Goal: Task Accomplishment & Management: Complete application form

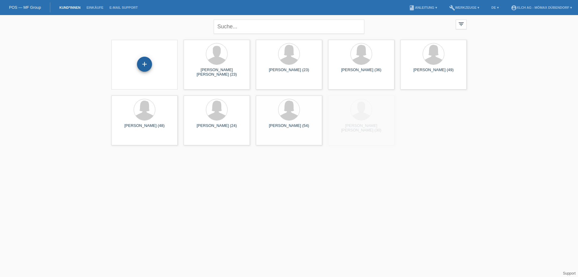
click at [146, 68] on div "+" at bounding box center [144, 64] width 15 height 15
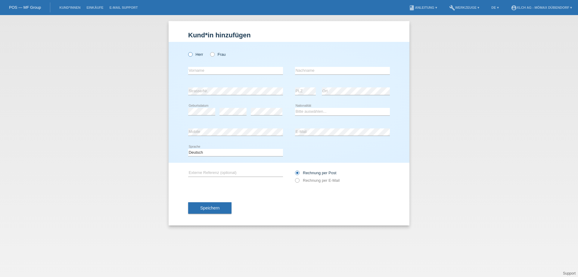
click at [187, 51] on icon at bounding box center [187, 51] width 0 height 0
click at [190, 53] on input "Herr" at bounding box center [190, 54] width 4 height 4
radio input "true"
click at [202, 71] on input "text" at bounding box center [235, 71] width 95 height 8
type input "a"
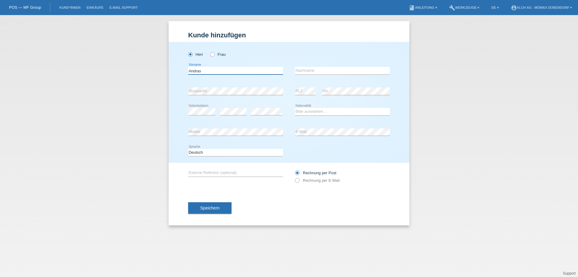
type input "Andras"
click at [316, 69] on input "text" at bounding box center [342, 71] width 95 height 8
type input "Sandor"
drag, startPoint x: 302, startPoint y: 111, endPoint x: 305, endPoint y: 114, distance: 4.0
click at [302, 111] on select "Bitte auswählen... Schweiz Deutschland Liechtenstein Österreich ------------ Af…" at bounding box center [342, 111] width 95 height 7
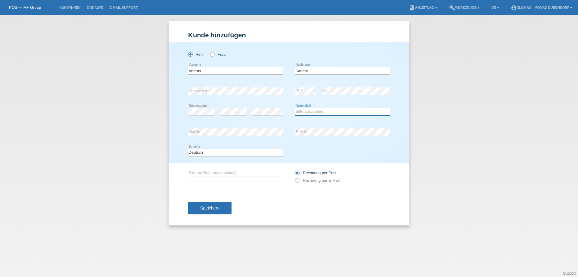
select select "HU"
click at [295, 108] on select "Bitte auswählen... Schweiz Deutschland Liechtenstein Österreich ------------ Af…" at bounding box center [342, 111] width 95 height 7
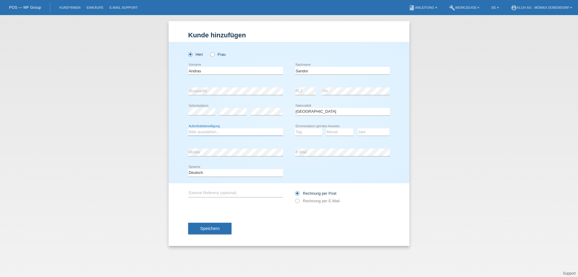
click at [234, 133] on select "Bitte auswählen... C B B - Flüchtlingsstatus Andere" at bounding box center [235, 131] width 95 height 7
click at [207, 135] on icon at bounding box center [235, 135] width 95 height 0
click at [210, 135] on select "Bitte auswählen... C B B - Flüchtlingsstatus Andere" at bounding box center [235, 131] width 95 height 7
select select "B"
click at [188, 128] on select "Bitte auswählen... C B B - Flüchtlingsstatus Andere" at bounding box center [235, 131] width 95 height 7
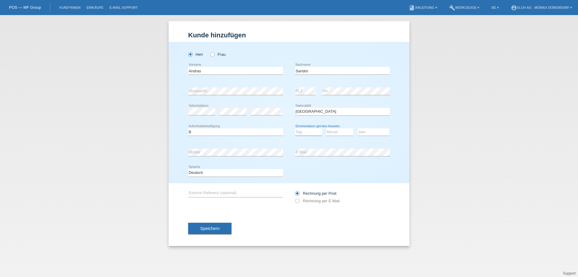
click at [303, 131] on select "Tag 01 02 03 04 05 06 07 08 09 10 11" at bounding box center [308, 131] width 27 height 7
select select "01"
click at [295, 128] on select "Tag 01 02 03 04 05 06 07 08 09 10 11" at bounding box center [308, 131] width 27 height 7
drag, startPoint x: 339, startPoint y: 129, endPoint x: 342, endPoint y: 127, distance: 3.4
click at [339, 129] on select "Monat 01 02 03 04 05 06 07 08 09 10 11" at bounding box center [339, 131] width 27 height 7
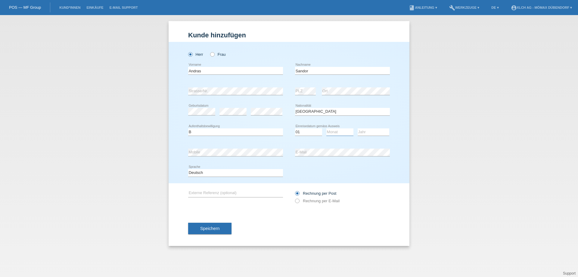
select select "09"
click at [326, 128] on select "Monat 01 02 03 04 05 06 07 08 09 10 11" at bounding box center [339, 131] width 27 height 7
click at [365, 131] on select "Jahr 2025 2024 2023 2022 2021 2020 2019 2018 2017 2016 2015 2014 2013 2012 2011…" at bounding box center [374, 131] width 32 height 7
select select "2025"
click at [358, 128] on select "Jahr 2025 2024 2023 2022 2021 2020 2019 2018 2017 2016 2015 2014 2013 2012 2011…" at bounding box center [374, 131] width 32 height 7
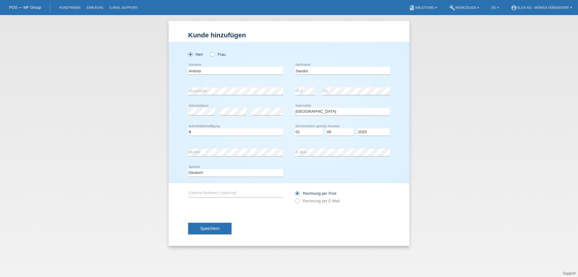
click at [302, 175] on div "Deutsch Français Italiano English error Sprache" at bounding box center [289, 173] width 202 height 20
click at [210, 225] on button "Speichern" at bounding box center [209, 227] width 43 height 11
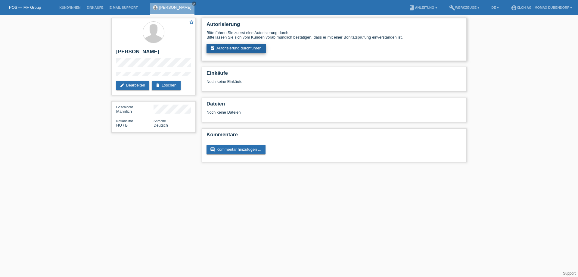
click at [255, 47] on link "assignment_turned_in Autorisierung durchführen" at bounding box center [235, 48] width 59 height 9
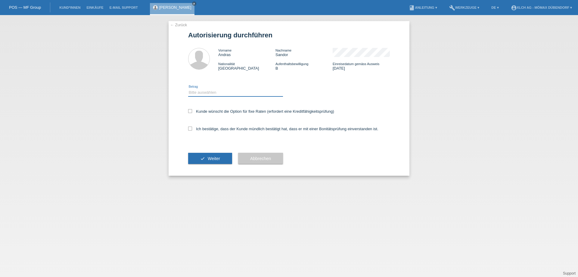
click at [207, 92] on select "Bitte auswählen CHF 1.00 - CHF 499.00 CHF 500.00 - CHF 1'999.00 CHF 2'000.00 - …" at bounding box center [235, 92] width 95 height 7
select select "2"
click at [188, 89] on select "Bitte auswählen CHF 1.00 - CHF 499.00 CHF 500.00 - CHF 1'999.00 CHF 2'000.00 - …" at bounding box center [235, 92] width 95 height 7
click at [192, 112] on label "Kunde wünscht die Option für fixe Raten (erfordert eine Kreditfähigkeitsprüfung)" at bounding box center [261, 111] width 146 height 5
click at [192, 112] on input "Kunde wünscht die Option für fixe Raten (erfordert eine Kreditfähigkeitsprüfung)" at bounding box center [190, 111] width 4 height 4
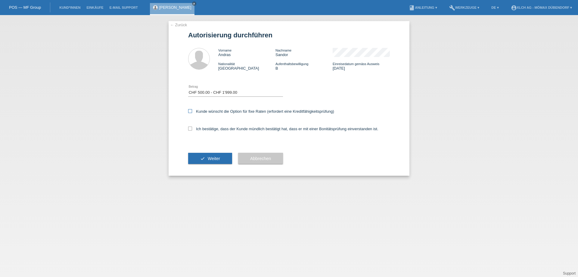
checkbox input "true"
click at [191, 130] on icon at bounding box center [190, 128] width 4 height 4
click at [191, 130] on input "Ich bestätige, dass der Kunde mündlich bestätigt hat, dass er mit einer Bonität…" at bounding box center [190, 128] width 4 height 4
checkbox input "true"
click at [205, 158] on button "check Weiter" at bounding box center [210, 158] width 44 height 11
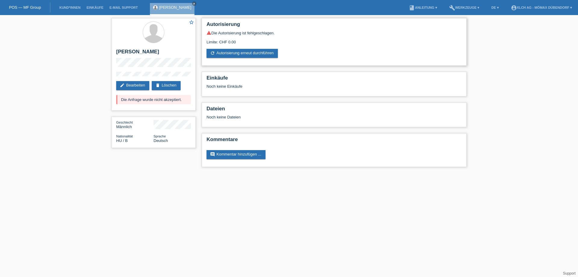
drag, startPoint x: 212, startPoint y: 41, endPoint x: 243, endPoint y: 43, distance: 30.4
click at [243, 43] on div "Limite: CHF 0.00" at bounding box center [333, 39] width 255 height 9
click at [255, 61] on div "Autorisierung warning Die Autorisierung ist fehlgeschlagen. Limite: CHF 0.00 re…" at bounding box center [334, 42] width 265 height 48
click at [310, 44] on div "Limite: CHF 0.00" at bounding box center [333, 39] width 255 height 9
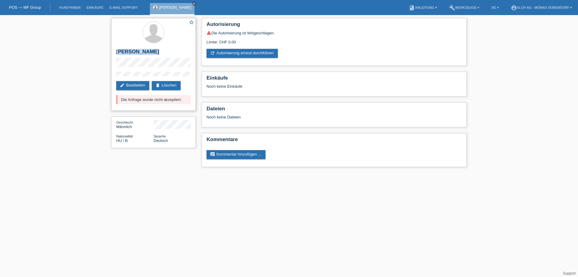
click at [147, 59] on div "star_border [PERSON_NAME] edit Bearbeiten delete Löschen Die Anfrage wurde nich…" at bounding box center [153, 64] width 84 height 92
click at [264, 173] on html "POS — MF Group Kund*innen Einkäufe E-Mail Support [PERSON_NAME] close menu" at bounding box center [289, 86] width 578 height 173
click at [193, 5] on icon "close" at bounding box center [194, 3] width 3 height 3
click at [211, 37] on div "Limite: CHF 0.00" at bounding box center [333, 39] width 255 height 9
drag, startPoint x: 208, startPoint y: 33, endPoint x: 262, endPoint y: 41, distance: 54.5
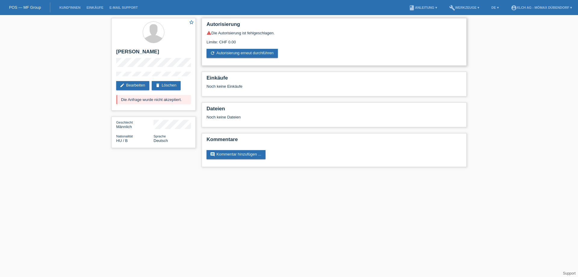
click at [262, 41] on div "warning Die Autorisierung ist fehlgeschlagen. Limite: CHF 0.00 refresh Autorisi…" at bounding box center [333, 43] width 255 height 27
click at [262, 41] on div "Limite: CHF 0.00" at bounding box center [333, 39] width 255 height 9
click at [215, 26] on h2 "Autorisierung" at bounding box center [333, 25] width 255 height 9
click at [32, 8] on link "POS — MF Group" at bounding box center [25, 7] width 32 height 5
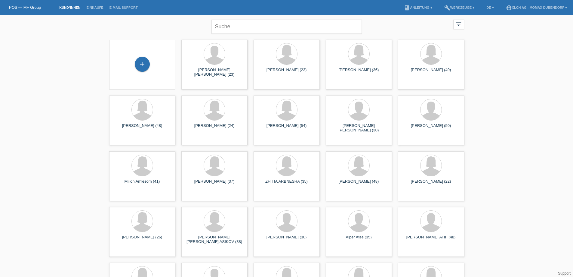
click at [151, 27] on div "close filter_list view_module Alle Kund*innen anzeigen star Markierte Kund*inne…" at bounding box center [286, 26] width 361 height 22
drag, startPoint x: 143, startPoint y: 69, endPoint x: 148, endPoint y: 69, distance: 5.5
click at [143, 69] on div "+" at bounding box center [142, 64] width 15 height 15
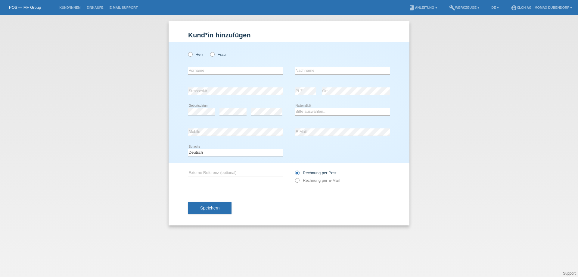
click at [208, 55] on div "Herr Frau" at bounding box center [235, 54] width 95 height 12
click at [209, 51] on icon at bounding box center [209, 51] width 0 height 0
click at [212, 55] on input "Frau" at bounding box center [212, 54] width 4 height 4
radio input "true"
drag, startPoint x: 305, startPoint y: 74, endPoint x: 311, endPoint y: 74, distance: 6.3
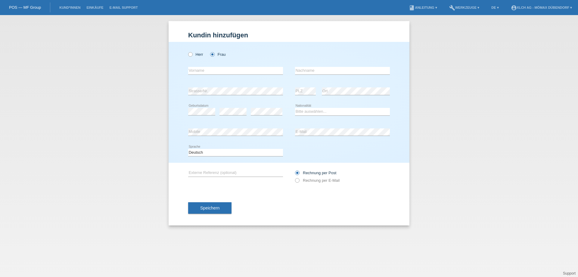
click at [305, 74] on icon at bounding box center [342, 74] width 95 height 0
click at [312, 67] on input "text" at bounding box center [342, 71] width 95 height 8
type input "h"
type input "[PERSON_NAME]"
click at [249, 67] on input "text" at bounding box center [235, 71] width 95 height 8
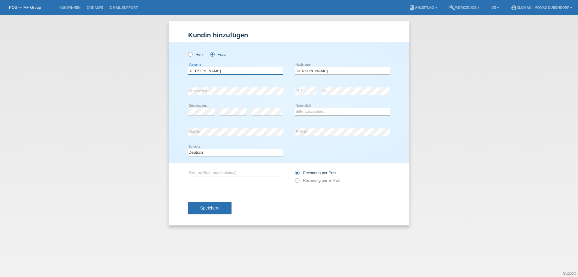
type input "Anna"
click at [205, 115] on icon at bounding box center [201, 115] width 27 height 0
drag, startPoint x: 330, startPoint y: 111, endPoint x: 330, endPoint y: 115, distance: 3.6
click at [330, 111] on select "Bitte auswählen... Schweiz Deutschland Liechtenstein Österreich ------------ Af…" at bounding box center [342, 111] width 95 height 7
select select "HU"
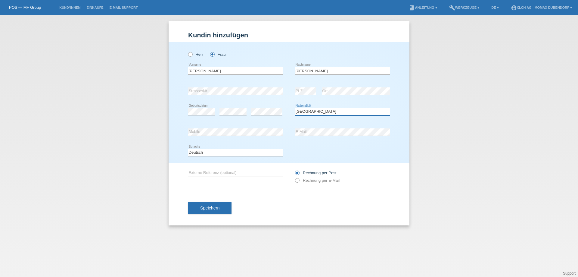
click at [295, 108] on select "Bitte auswählen... Schweiz Deutschland Liechtenstein Österreich ------------ Af…" at bounding box center [342, 111] width 95 height 7
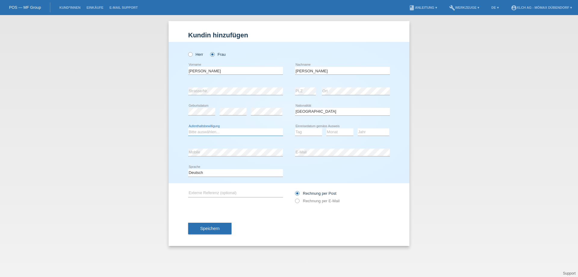
click at [223, 131] on select "Bitte auswählen... C B B - Flüchtlingsstatus Andere" at bounding box center [235, 131] width 95 height 7
select select "B"
click at [188, 128] on select "Bitte auswählen... C B B - Flüchtlingsstatus Andere" at bounding box center [235, 131] width 95 height 7
drag, startPoint x: 310, startPoint y: 131, endPoint x: 311, endPoint y: 128, distance: 3.1
click at [310, 131] on select "Tag 01 02 03 04 05 06 07 08 09 10 11" at bounding box center [308, 131] width 27 height 7
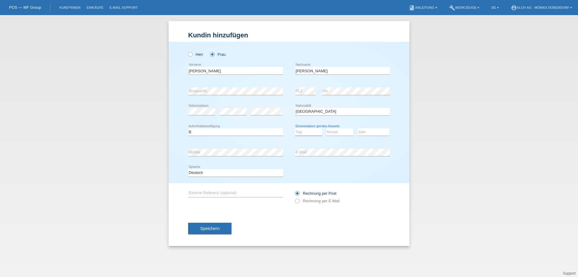
click at [302, 135] on select "Tag 01 02 03 04 05 06 07 08 09 10 11" at bounding box center [308, 131] width 27 height 7
select select "14"
click at [295, 128] on select "Tag 01 02 03 04 05 06 07 08 09 10 11" at bounding box center [308, 131] width 27 height 7
select select "10"
select select "2017"
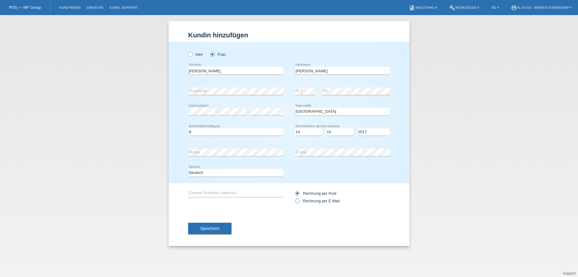
click at [294, 197] on icon at bounding box center [294, 197] width 0 height 0
click at [299, 200] on input "Rechnung per E-Mail" at bounding box center [297, 202] width 4 height 8
radio input "true"
click at [213, 227] on span "Speichern" at bounding box center [209, 228] width 19 height 5
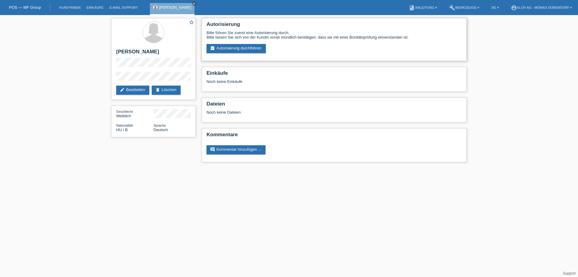
click at [234, 43] on div "Bitte führen Sie zuerst eine Autorisierung durch. Bitte lassen Sie sich von der…" at bounding box center [333, 41] width 255 height 23
click at [235, 46] on link "assignment_turned_in Autorisierung durchführen" at bounding box center [235, 48] width 59 height 9
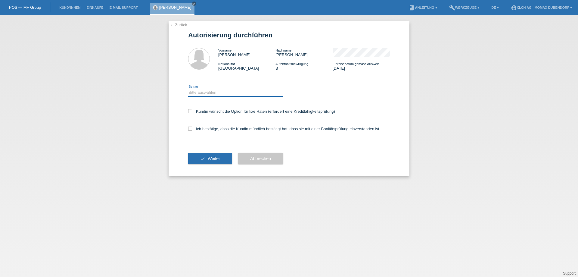
click at [221, 91] on select "Bitte auswählen CHF 1.00 - CHF 499.00 CHF 500.00 - CHF 1'999.00 CHF 2'000.00 - …" at bounding box center [235, 92] width 95 height 7
select select "2"
click at [188, 89] on select "Bitte auswählen CHF 1.00 - CHF 499.00 CHF 500.00 - CHF 1'999.00 CHF 2'000.00 - …" at bounding box center [235, 92] width 95 height 7
click at [192, 111] on label "Kundin wünscht die Option für fixe Raten (erfordert eine Kreditfähigkeitsprüfun…" at bounding box center [261, 111] width 147 height 5
click at [192, 111] on input "Kundin wünscht die Option für fixe Raten (erfordert eine Kreditfähigkeitsprüfun…" at bounding box center [190, 111] width 4 height 4
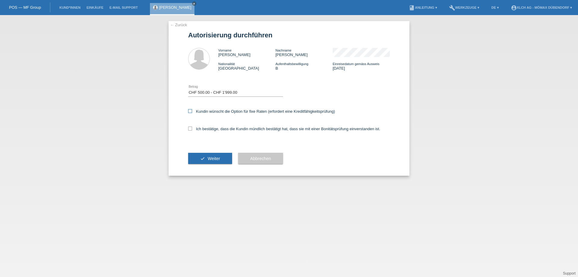
checkbox input "true"
click at [192, 129] on label "Ich bestätige, dass die Kundin mündlich bestätigt hat, dass sie mit einer Bonit…" at bounding box center [284, 128] width 192 height 5
click at [192, 129] on input "Ich bestätige, dass die Kundin mündlich bestätigt hat, dass sie mit einer Bonit…" at bounding box center [190, 128] width 4 height 4
checkbox input "true"
click at [202, 157] on button "check Weiter" at bounding box center [210, 158] width 44 height 11
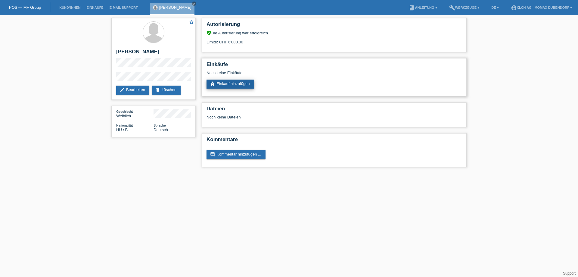
click at [248, 83] on link "add_shopping_cart Einkauf hinzufügen" at bounding box center [230, 83] width 48 height 9
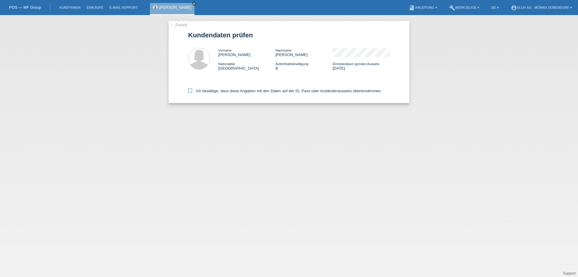
click at [191, 90] on icon at bounding box center [190, 90] width 4 height 4
click at [191, 90] on input "Ich bestätige, dass diese Angaben mit den Daten auf der ID, Pass oder Ausländer…" at bounding box center [190, 90] width 4 height 4
checkbox input "true"
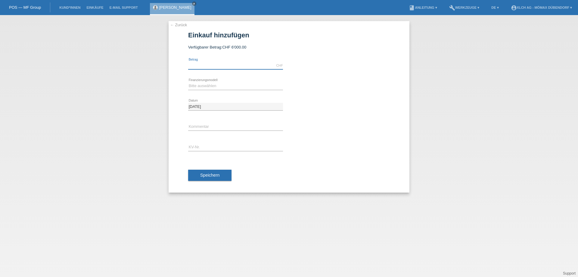
click at [218, 66] on input "text" at bounding box center [235, 66] width 95 height 8
click at [206, 68] on input "text" at bounding box center [235, 66] width 95 height 8
type input "1599.00"
click at [221, 85] on select "Bitte auswählen Kauf auf Rechnung mit Teilzahlungsoption Fixe Raten - Zinsübern…" at bounding box center [235, 85] width 95 height 7
select select "113"
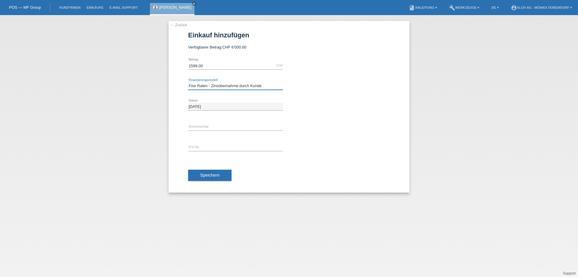
click at [188, 82] on select "Bitte auswählen Kauf auf Rechnung mit Teilzahlungsoption Fixe Raten - Zinsübern…" at bounding box center [235, 85] width 95 height 7
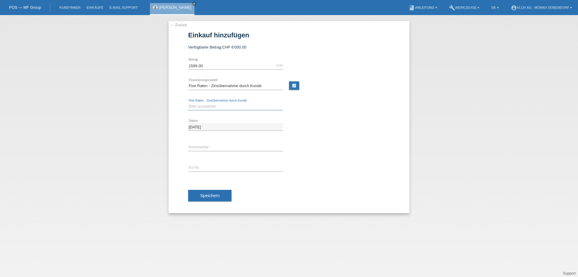
click at [210, 103] on select "Bitte auswählen 6 Raten 12 Raten 24 Raten 36 Raten" at bounding box center [235, 106] width 95 height 7
click at [293, 84] on link "calculate" at bounding box center [294, 85] width 10 height 8
type input "1599.00"
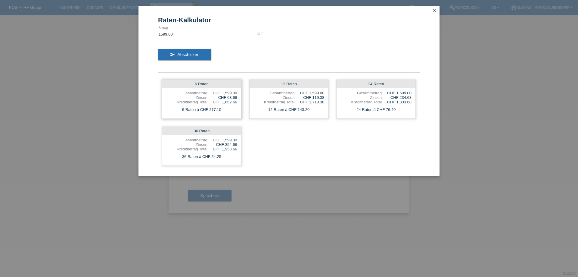
drag, startPoint x: 209, startPoint y: 110, endPoint x: 229, endPoint y: 109, distance: 20.2
click at [229, 109] on div "6 Raten à CHF 277.10" at bounding box center [201, 110] width 79 height 8
drag, startPoint x: 228, startPoint y: 97, endPoint x: 239, endPoint y: 97, distance: 11.1
click at [239, 97] on div "6 Raten Gesamtbetrag CHF 1,599.00 Zinsen CHF 63.66 Kreditbetrag Total CHF 1,662…" at bounding box center [201, 98] width 79 height 39
drag, startPoint x: 268, startPoint y: 111, endPoint x: 317, endPoint y: 109, distance: 48.8
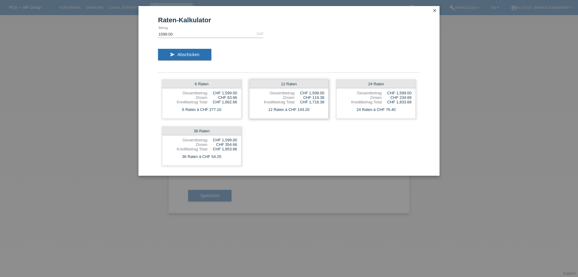
click at [317, 109] on div "12 Raten à CHF 143.20" at bounding box center [288, 110] width 79 height 8
drag, startPoint x: 297, startPoint y: 109, endPoint x: 315, endPoint y: 109, distance: 18.7
click at [315, 109] on div "12 Raten à CHF 143.20" at bounding box center [288, 110] width 79 height 8
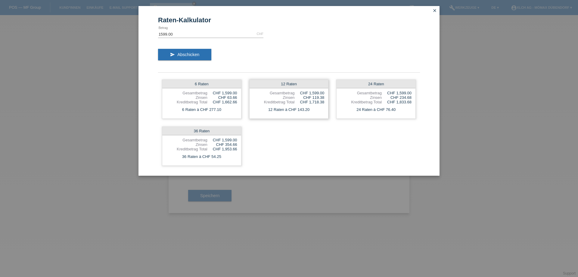
click at [300, 104] on div "CHF 1,718.38" at bounding box center [309, 102] width 30 height 5
drag, startPoint x: 313, startPoint y: 98, endPoint x: 329, endPoint y: 95, distance: 16.2
click at [329, 95] on div "6 Raten Gesamtbetrag CHF 1,599.00 Zinsen CHF 63.66 Kreditbetrag Total CHF 1,662…" at bounding box center [289, 123] width 262 height 94
click at [322, 95] on div "CHF 119.38" at bounding box center [309, 97] width 30 height 5
click at [435, 12] on icon "close" at bounding box center [434, 10] width 5 height 5
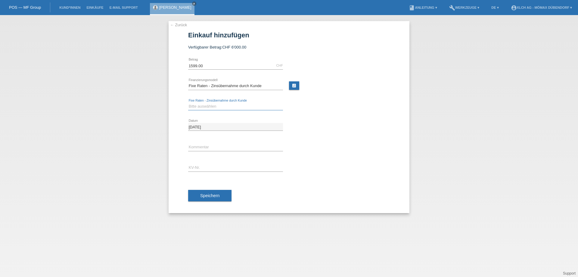
click at [252, 105] on select "Bitte auswählen 6 Raten 12 Raten 24 Raten 36 Raten" at bounding box center [235, 106] width 95 height 7
select select "325"
click at [188, 103] on select "Bitte auswählen 6 Raten 12 Raten 24 Raten 36 Raten" at bounding box center [235, 106] width 95 height 7
drag, startPoint x: 199, startPoint y: 166, endPoint x: 204, endPoint y: 166, distance: 4.8
click at [199, 166] on input "text" at bounding box center [235, 168] width 95 height 8
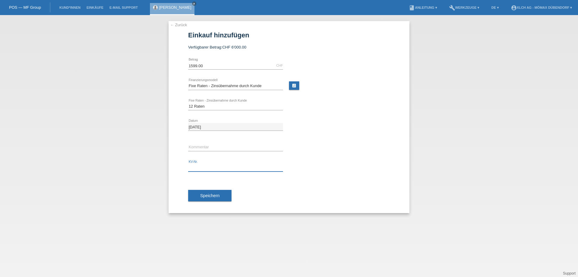
click at [218, 170] on input "text" at bounding box center [235, 168] width 95 height 8
type input "d"
type input "DDNEPQ"
click at [209, 197] on span "Speichern" at bounding box center [209, 195] width 19 height 5
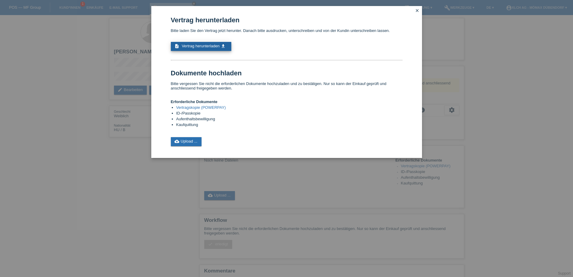
click at [212, 47] on span "Vertrag herunterladen" at bounding box center [201, 46] width 38 height 5
click at [179, 142] on icon "cloud_upload" at bounding box center [177, 141] width 5 height 5
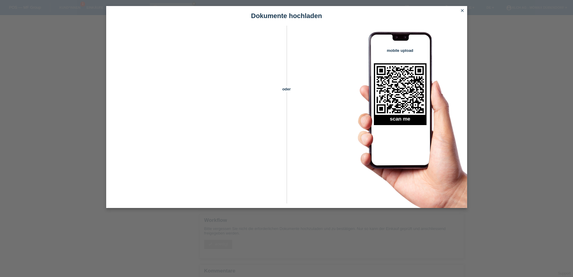
drag, startPoint x: 463, startPoint y: 10, endPoint x: 462, endPoint y: 15, distance: 5.1
click at [463, 11] on icon "close" at bounding box center [462, 10] width 5 height 5
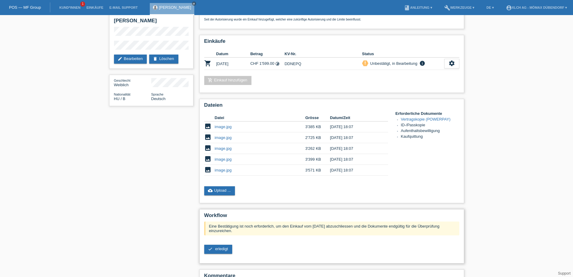
scroll to position [63, 0]
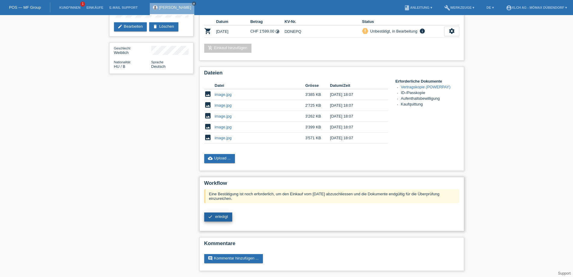
click at [222, 219] on link "check erledigt" at bounding box center [218, 216] width 28 height 9
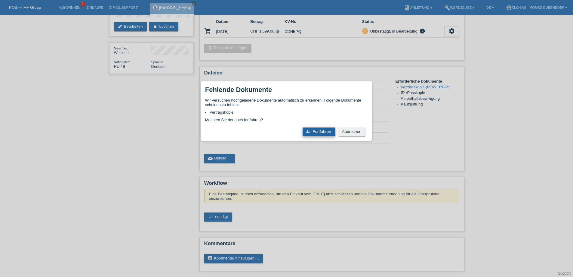
click at [317, 129] on button "Ja, Fortfahren" at bounding box center [319, 131] width 33 height 9
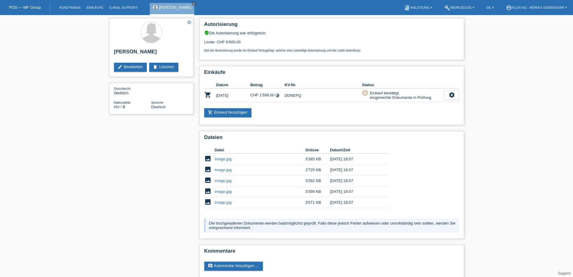
click at [237, 194] on tbody "image image.jpg 3'385 KB [DATE] 18:07 image image.jpg" at bounding box center [296, 180] width 184 height 54
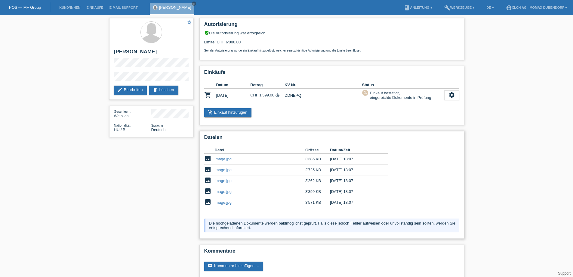
scroll to position [8, 0]
